Goal: Task Accomplishment & Management: Use online tool/utility

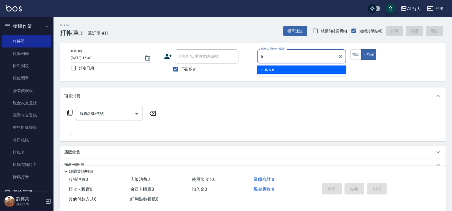
type input "LUNA-6"
type button "false"
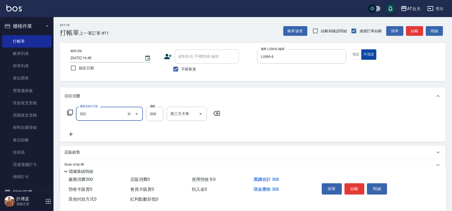
type input "剪髮(302)"
type input "450"
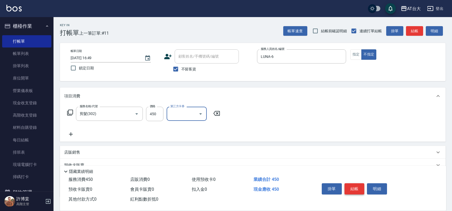
click at [349, 184] on button "結帳" at bounding box center [354, 189] width 20 height 11
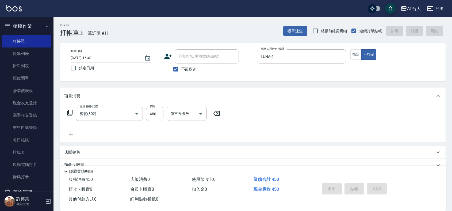
type input "[DATE] 17:21"
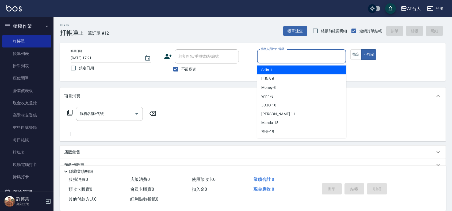
click at [273, 53] on input "服務人員姓名/編號" at bounding box center [301, 56] width 84 height 9
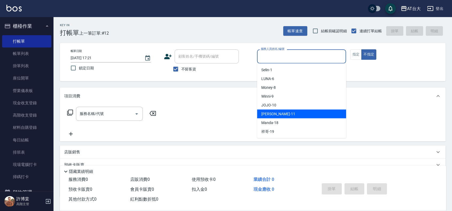
click at [290, 113] on div "[PERSON_NAME] -11" at bounding box center [301, 114] width 89 height 9
type input "[PERSON_NAME]-11"
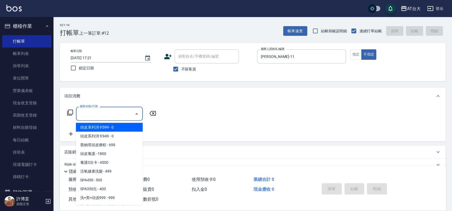
click at [93, 115] on input "服務名稱/代號" at bounding box center [105, 113] width 54 height 9
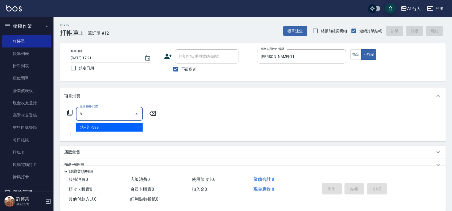
type input "洗+剪(811)"
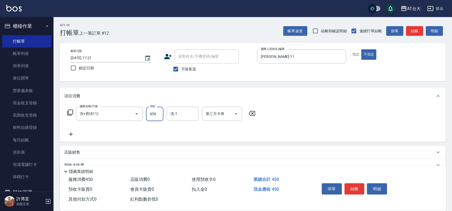
type input "450"
click at [348, 188] on button "結帳" at bounding box center [354, 189] width 20 height 11
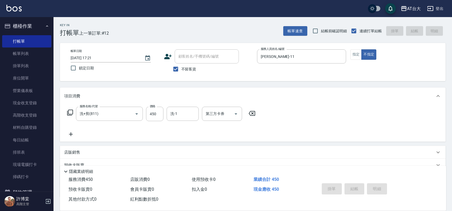
type input "[DATE] 17:28"
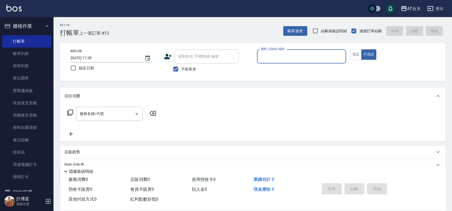
drag, startPoint x: 37, startPoint y: 56, endPoint x: 84, endPoint y: 0, distance: 72.7
click at [37, 56] on link "帳單列表" at bounding box center [26, 54] width 49 height 12
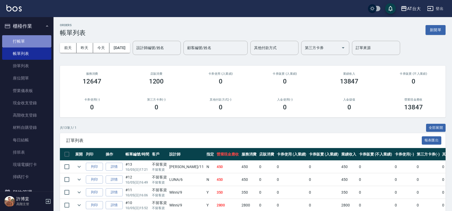
click at [31, 44] on link "打帳單" at bounding box center [26, 41] width 49 height 12
